Goal: Use online tool/utility: Utilize a website feature to perform a specific function

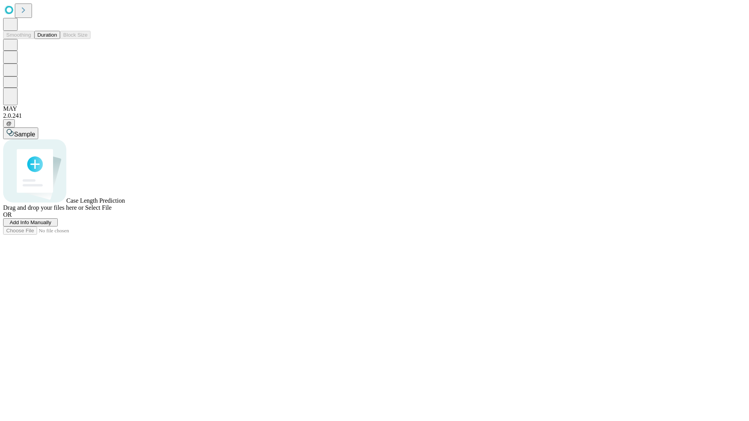
click at [57, 39] on button "Duration" at bounding box center [47, 35] width 26 height 8
click at [112, 211] on span "Select File" at bounding box center [98, 207] width 27 height 7
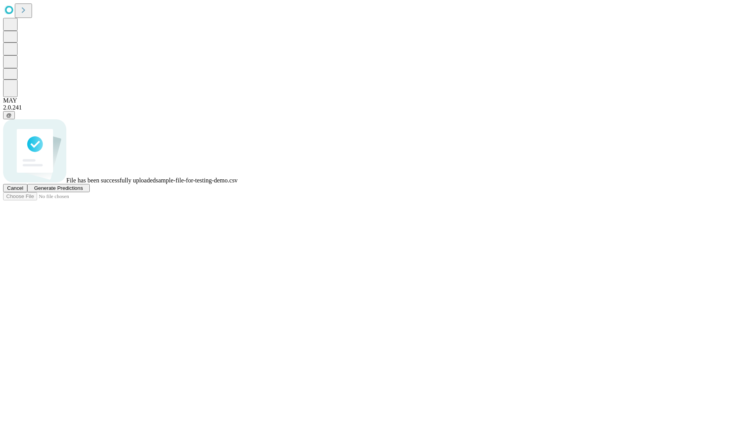
click at [83, 191] on span "Generate Predictions" at bounding box center [58, 188] width 49 height 6
